Goal: Transaction & Acquisition: Subscribe to service/newsletter

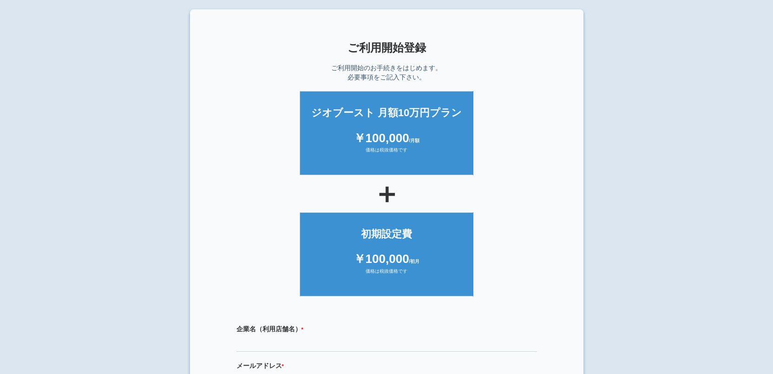
scroll to position [188, 0]
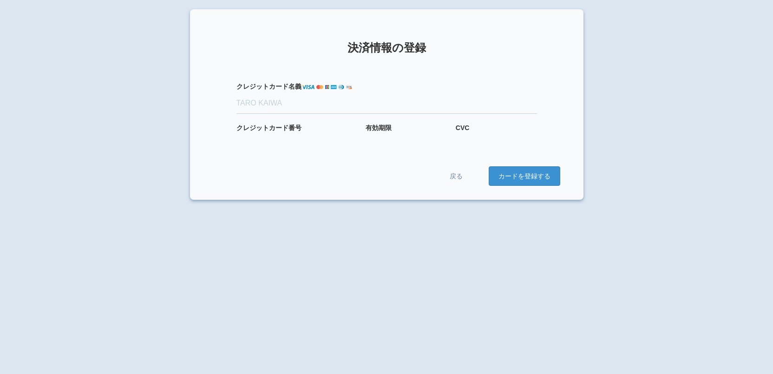
click at [304, 99] on input "クレジット カード名義" at bounding box center [387, 103] width 301 height 20
type input "MEGUMI MIZUNO"
click at [388, 143] on form "クレジット カード名義 MEGUMI MIZUNO クレジット カード番号 有効期限 CVC 戻る カードを登録する" at bounding box center [386, 124] width 347 height 123
click at [528, 173] on button "カードを登録する" at bounding box center [525, 176] width 72 height 20
